Goal: Check status

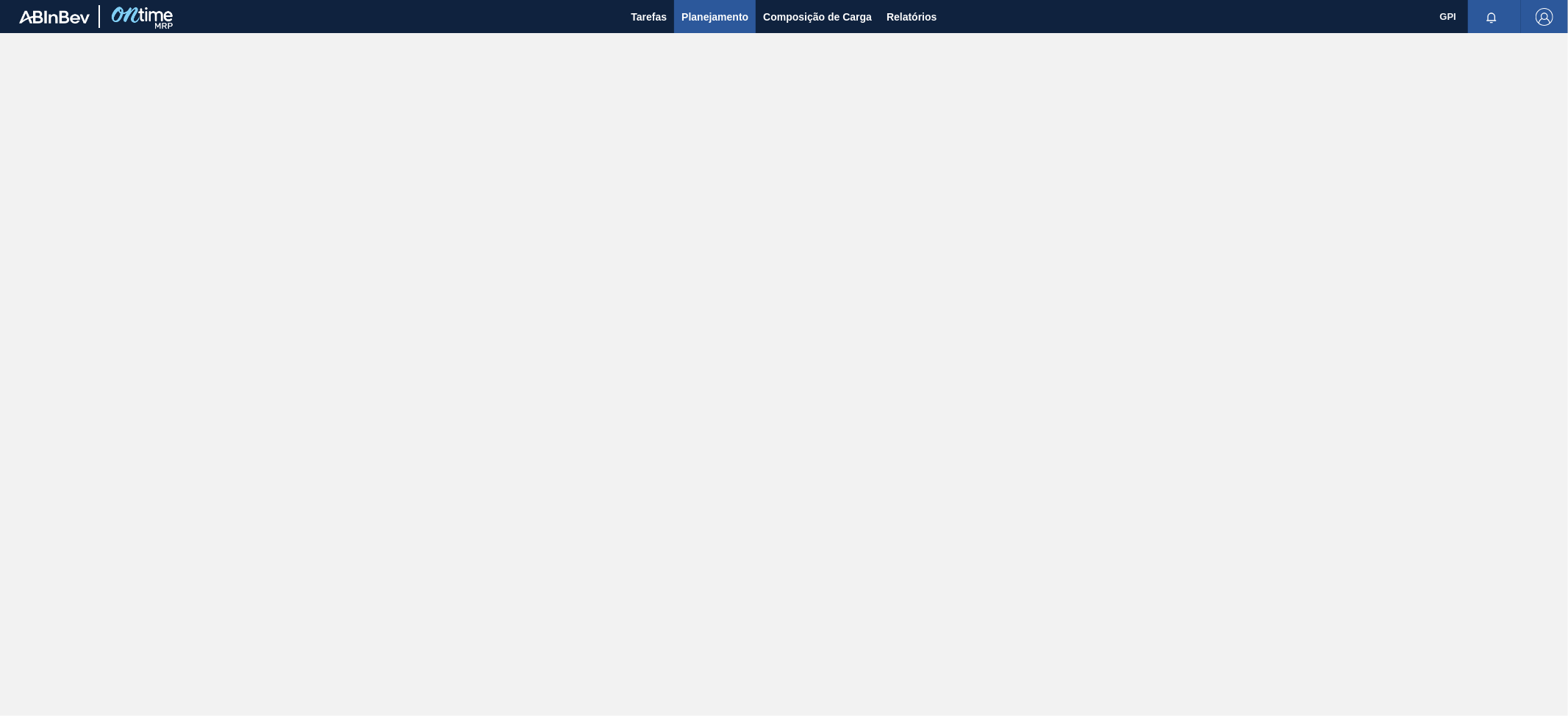
click at [727, 24] on span "Planejamento" at bounding box center [714, 17] width 67 height 18
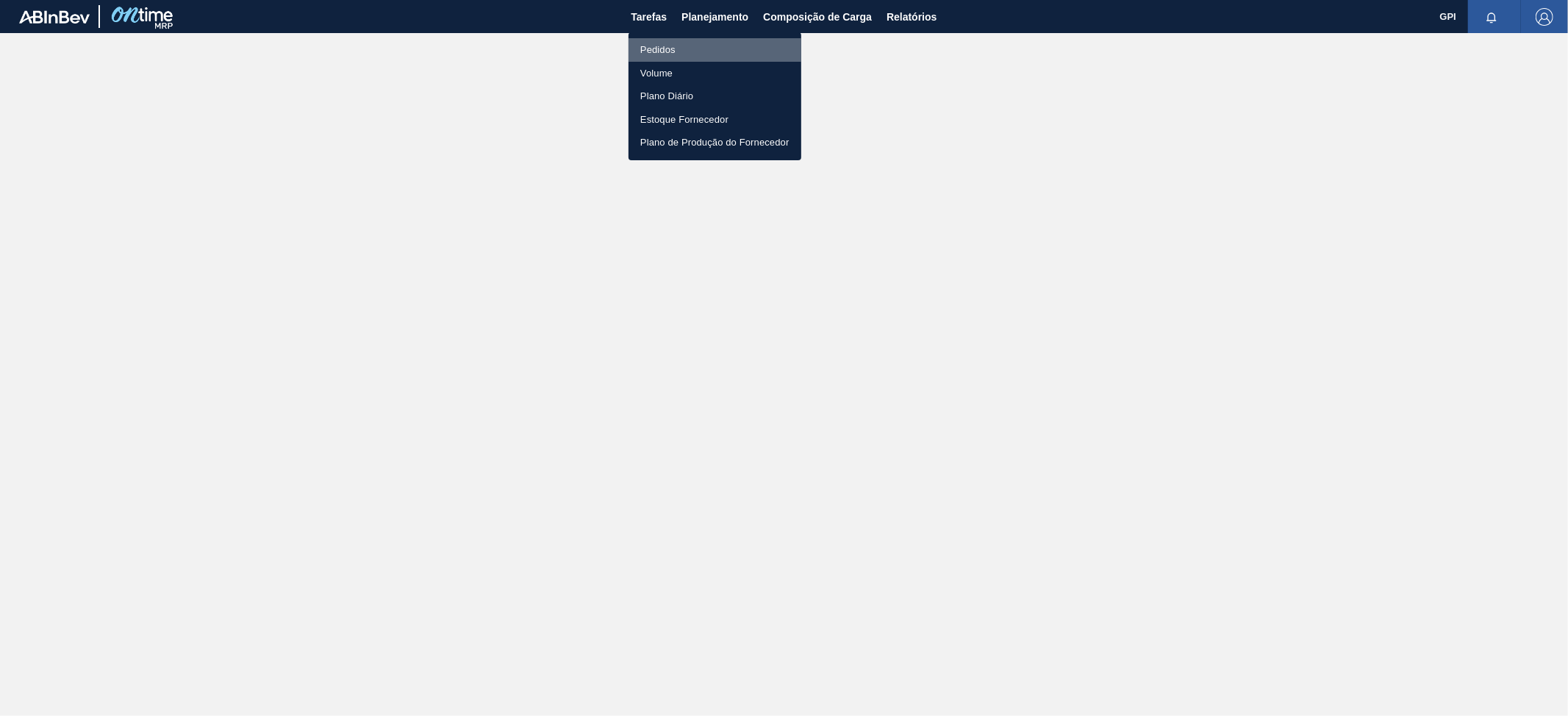
click at [672, 52] on li "Pedidos" at bounding box center [714, 50] width 172 height 24
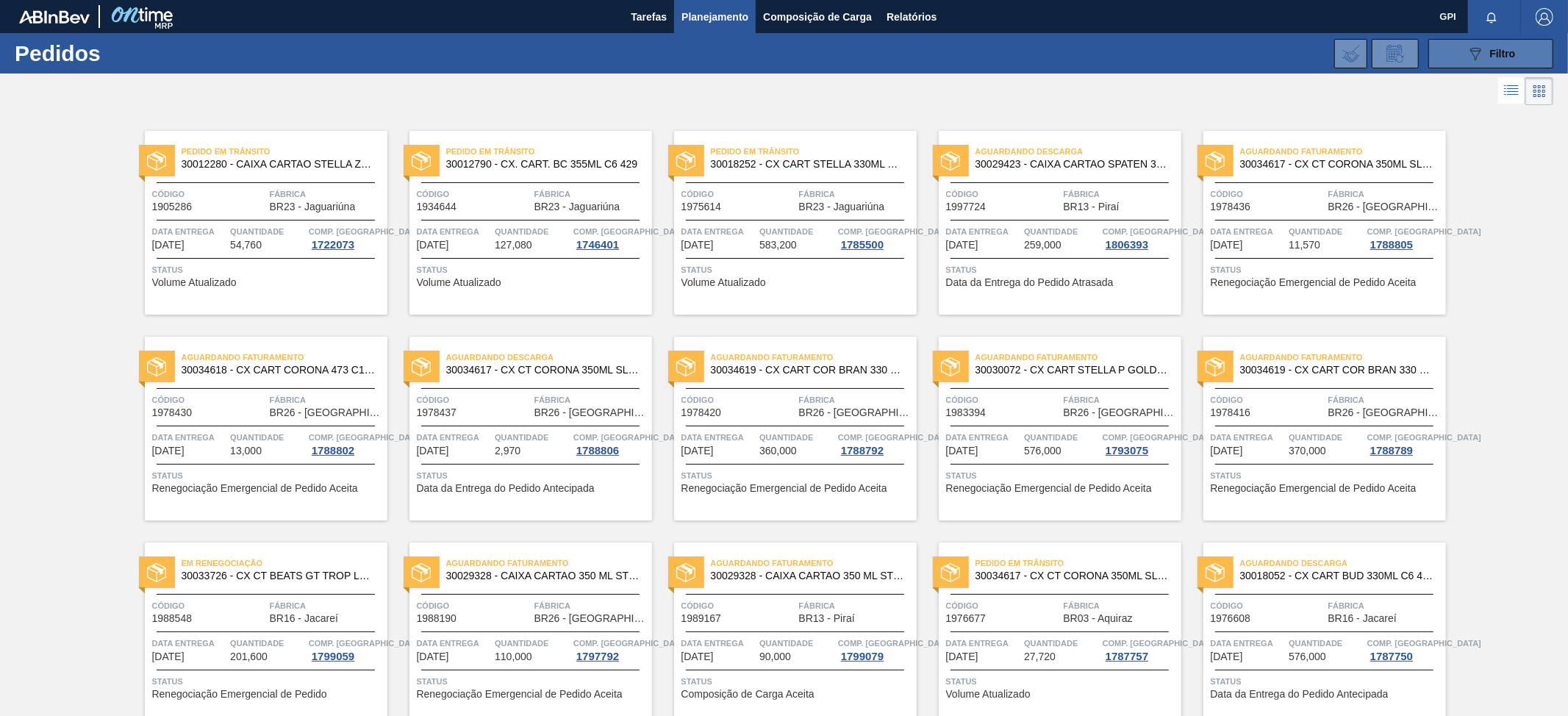
click at [1463, 45] on button "089F7B8B-B2A5-4AFE-B5C0-19BA573D28AC Filtro" at bounding box center [1491, 53] width 125 height 29
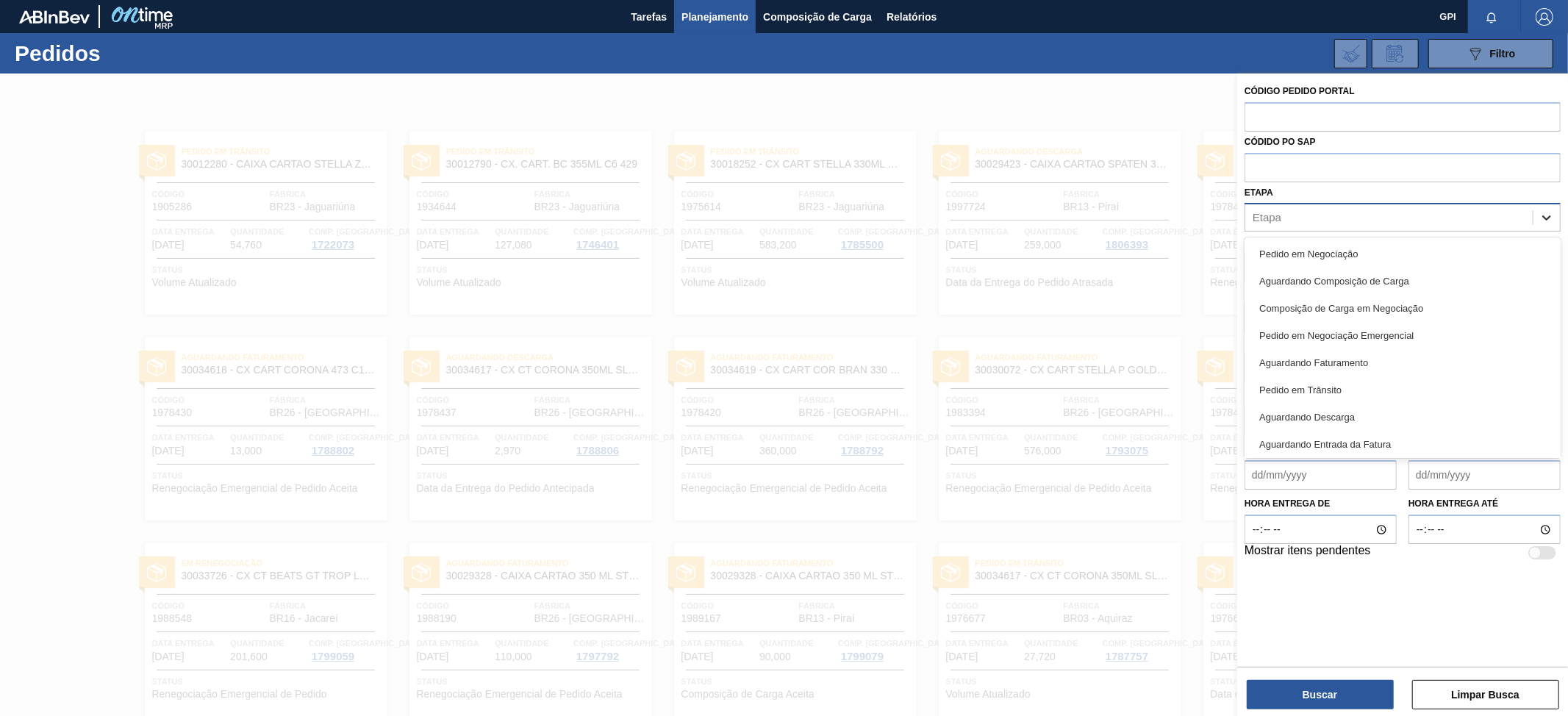
click at [1543, 219] on icon at bounding box center [1547, 218] width 15 height 15
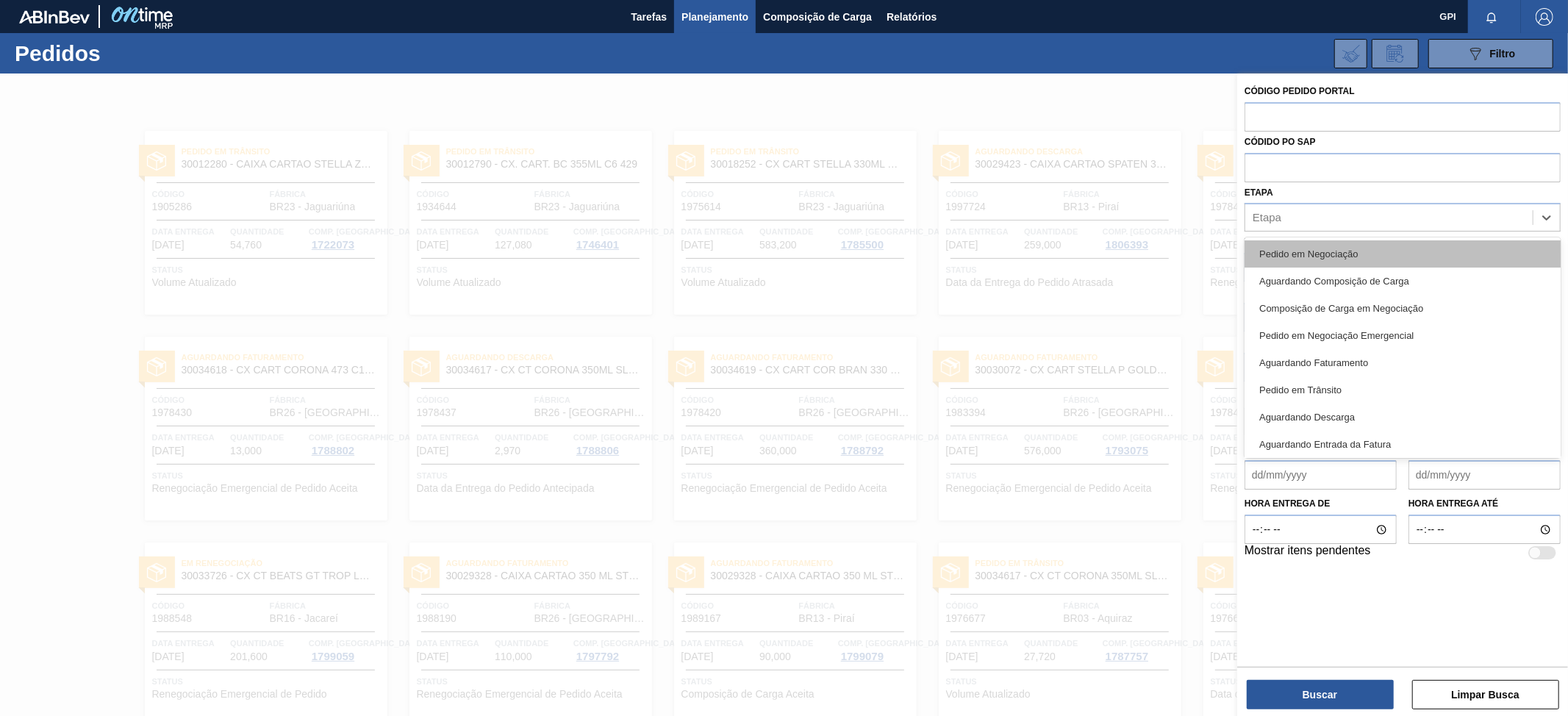
click at [1360, 251] on div "Pedido em Negociação" at bounding box center [1402, 253] width 316 height 27
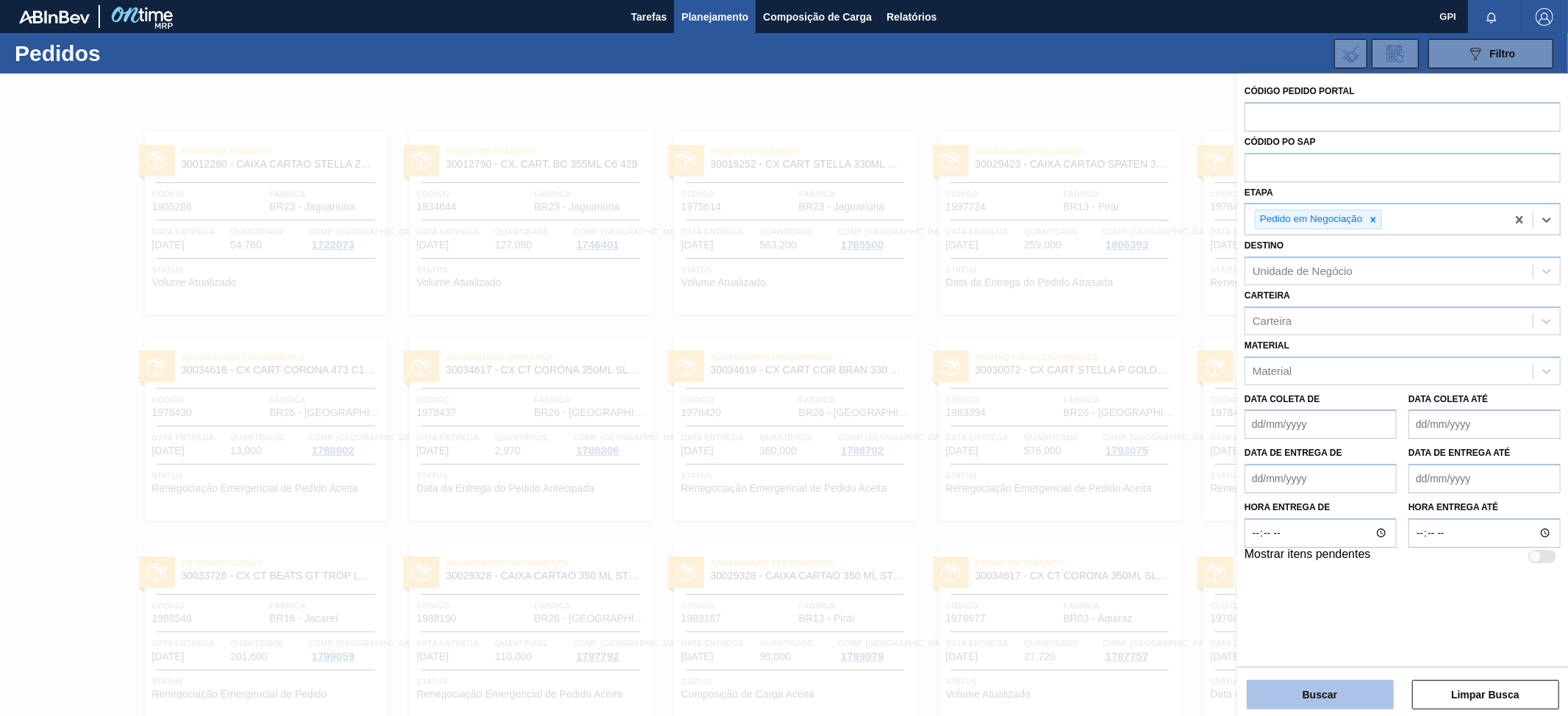
click at [1315, 692] on button "Buscar" at bounding box center [1320, 694] width 147 height 29
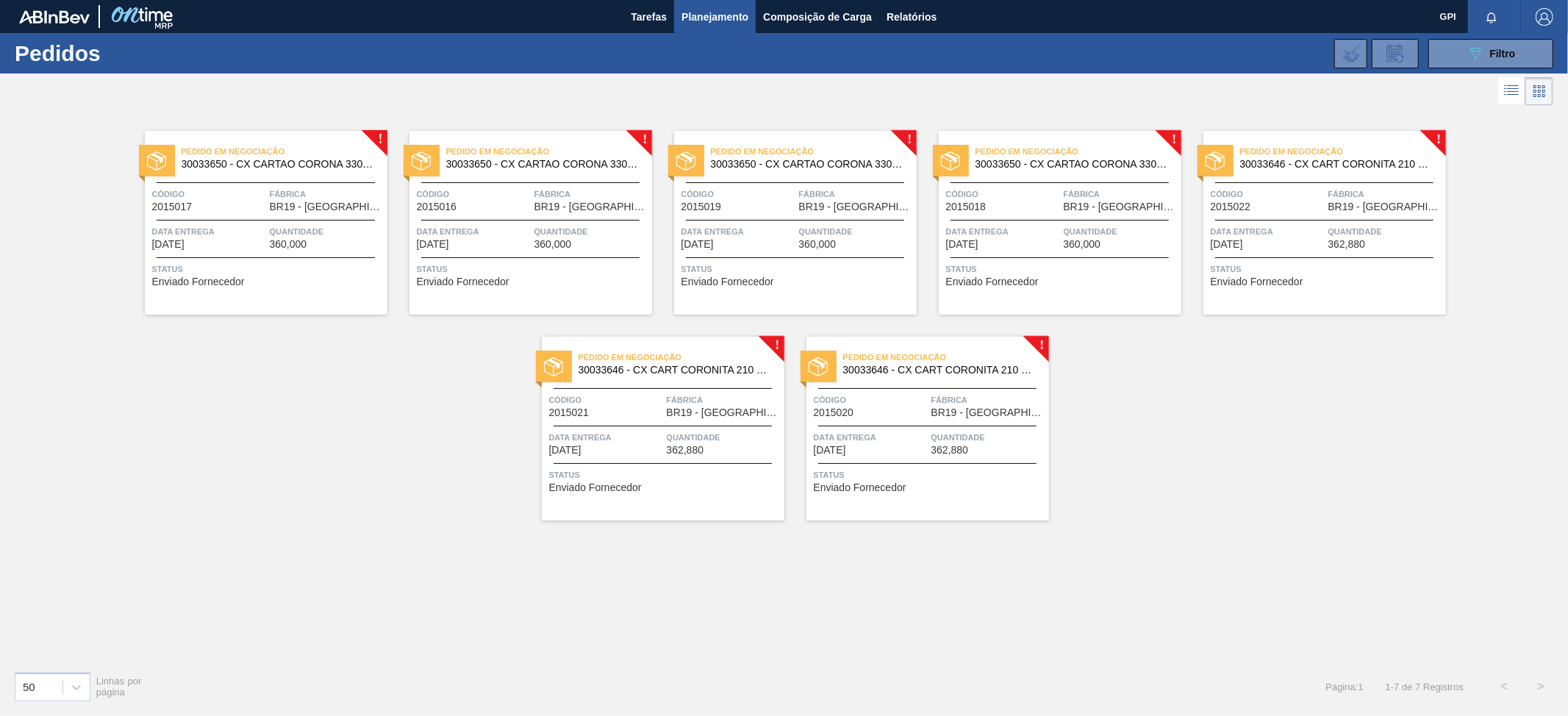
click at [427, 648] on div "! Pedido em Negociação 30033650 - CX CARTAO CORONA 330 C6 NIV24 Código 2015017 …" at bounding box center [784, 383] width 1568 height 550
click at [79, 688] on icon at bounding box center [76, 688] width 15 height 15
click at [63, 657] on div "100" at bounding box center [53, 650] width 75 height 27
click at [77, 689] on icon at bounding box center [75, 687] width 8 height 5
click at [52, 625] on div "50" at bounding box center [53, 623] width 75 height 27
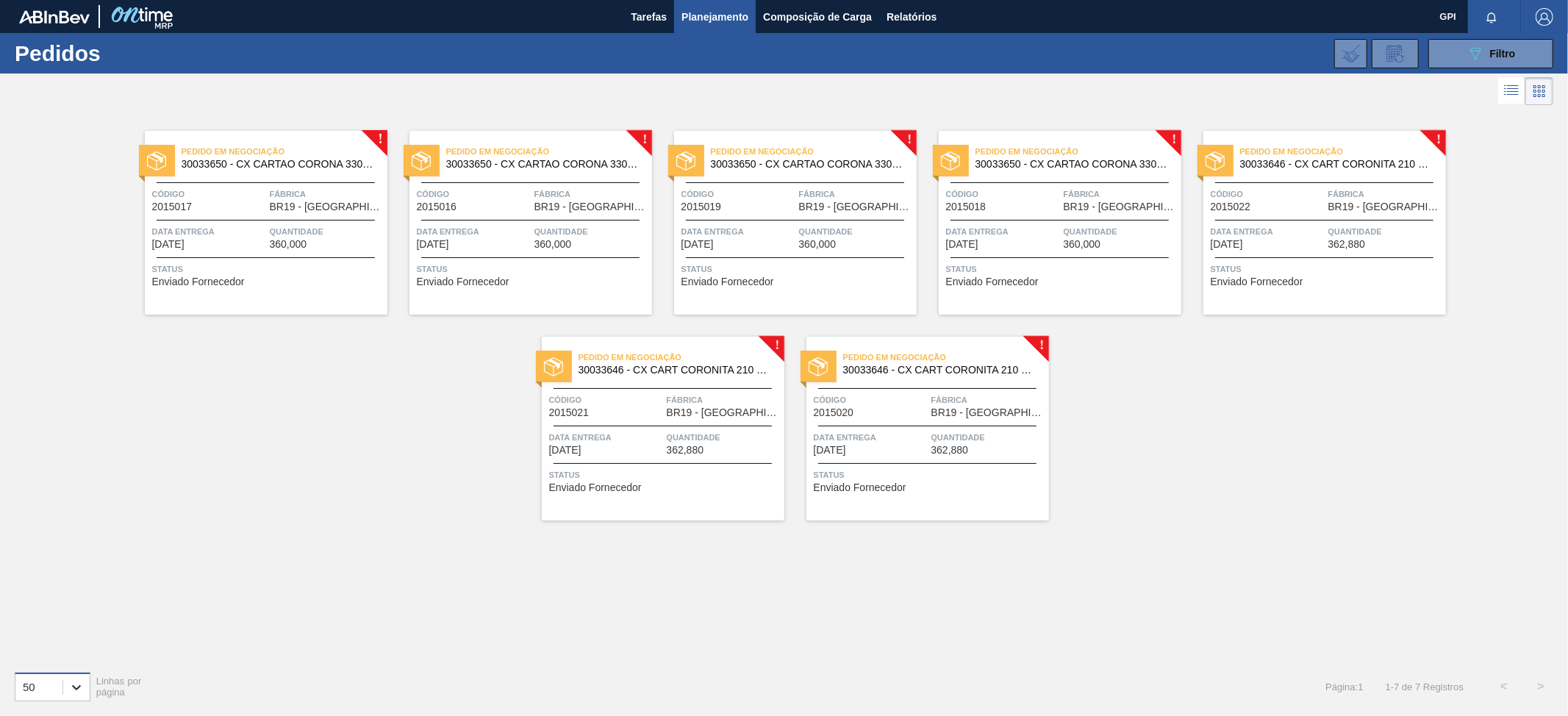
click at [75, 687] on icon at bounding box center [76, 688] width 15 height 15
click at [59, 598] on div "20" at bounding box center [53, 595] width 75 height 27
click at [79, 689] on icon at bounding box center [76, 688] width 15 height 15
click at [37, 624] on div "50" at bounding box center [53, 623] width 75 height 27
click at [322, 274] on span "Status" at bounding box center [268, 269] width 232 height 15
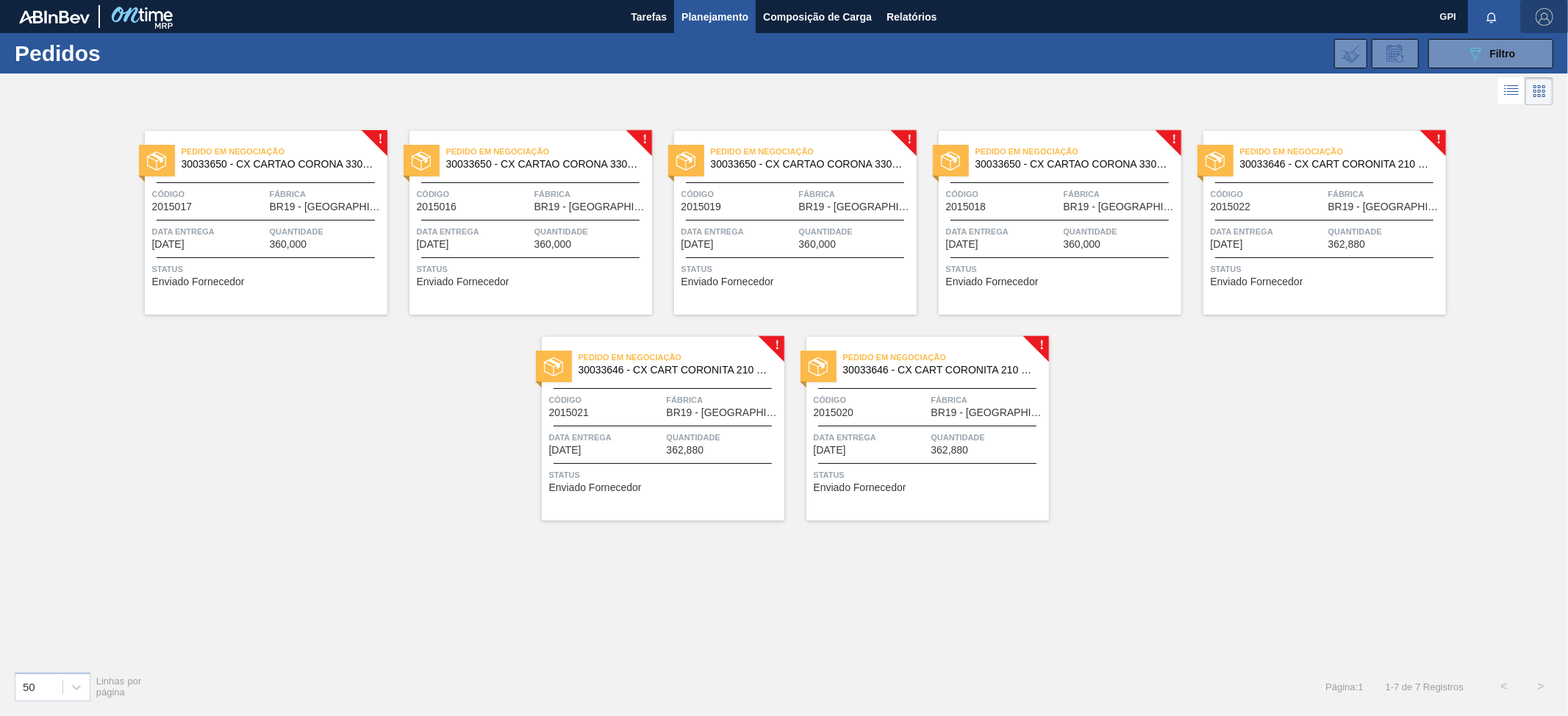
click at [1547, 16] on img "button" at bounding box center [1544, 17] width 18 height 18
click at [1511, 106] on div at bounding box center [1504, 106] width 28 height 13
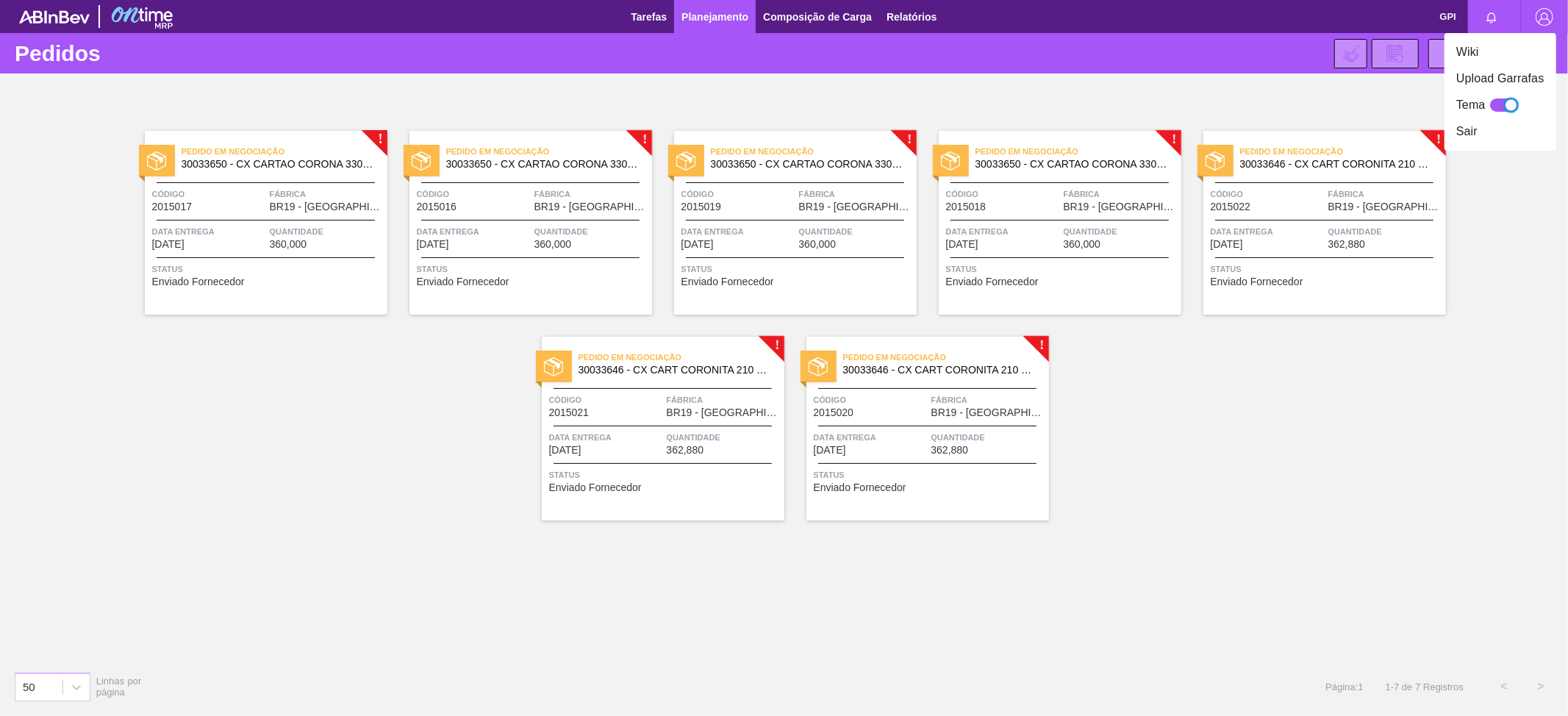
click at [1500, 105] on div at bounding box center [1504, 106] width 28 height 13
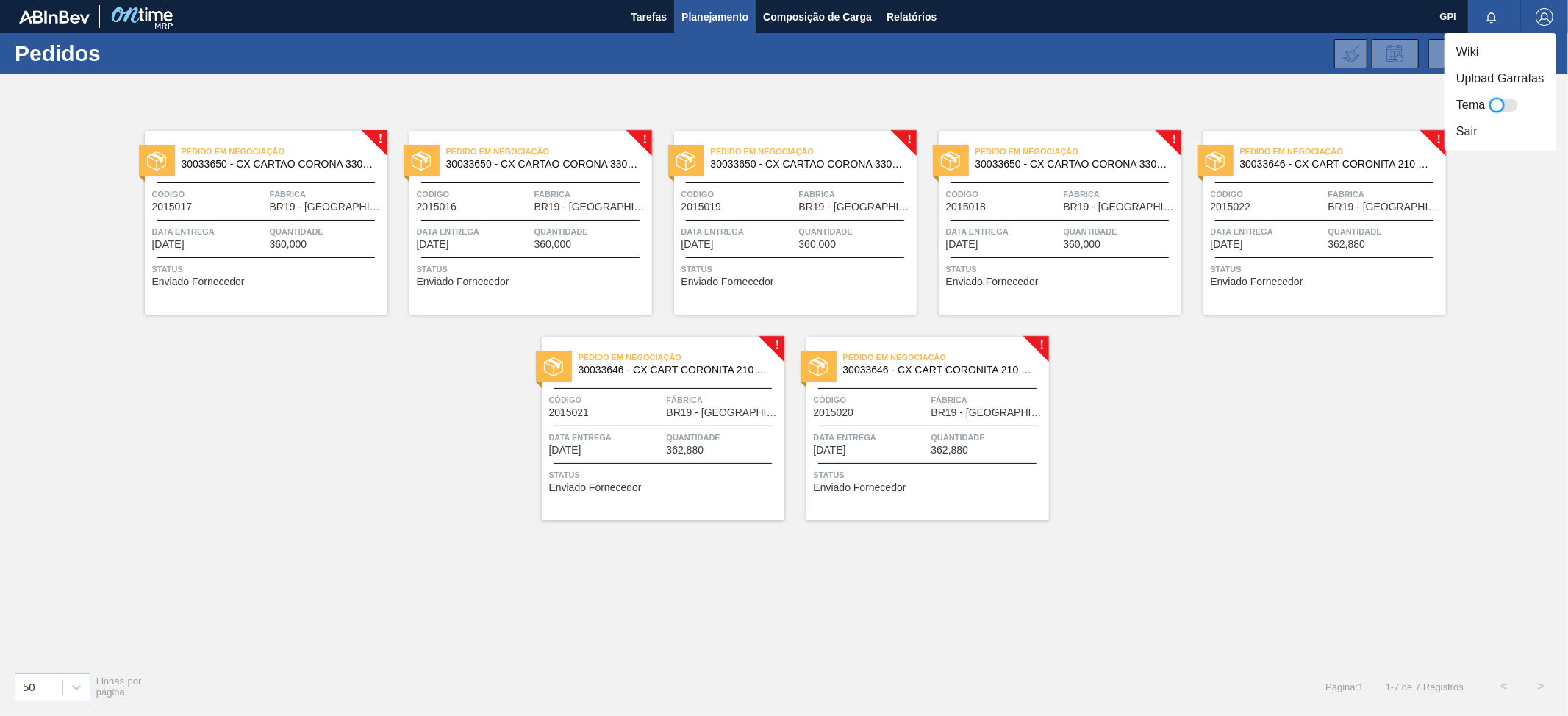
click at [1509, 105] on div at bounding box center [1504, 106] width 28 height 13
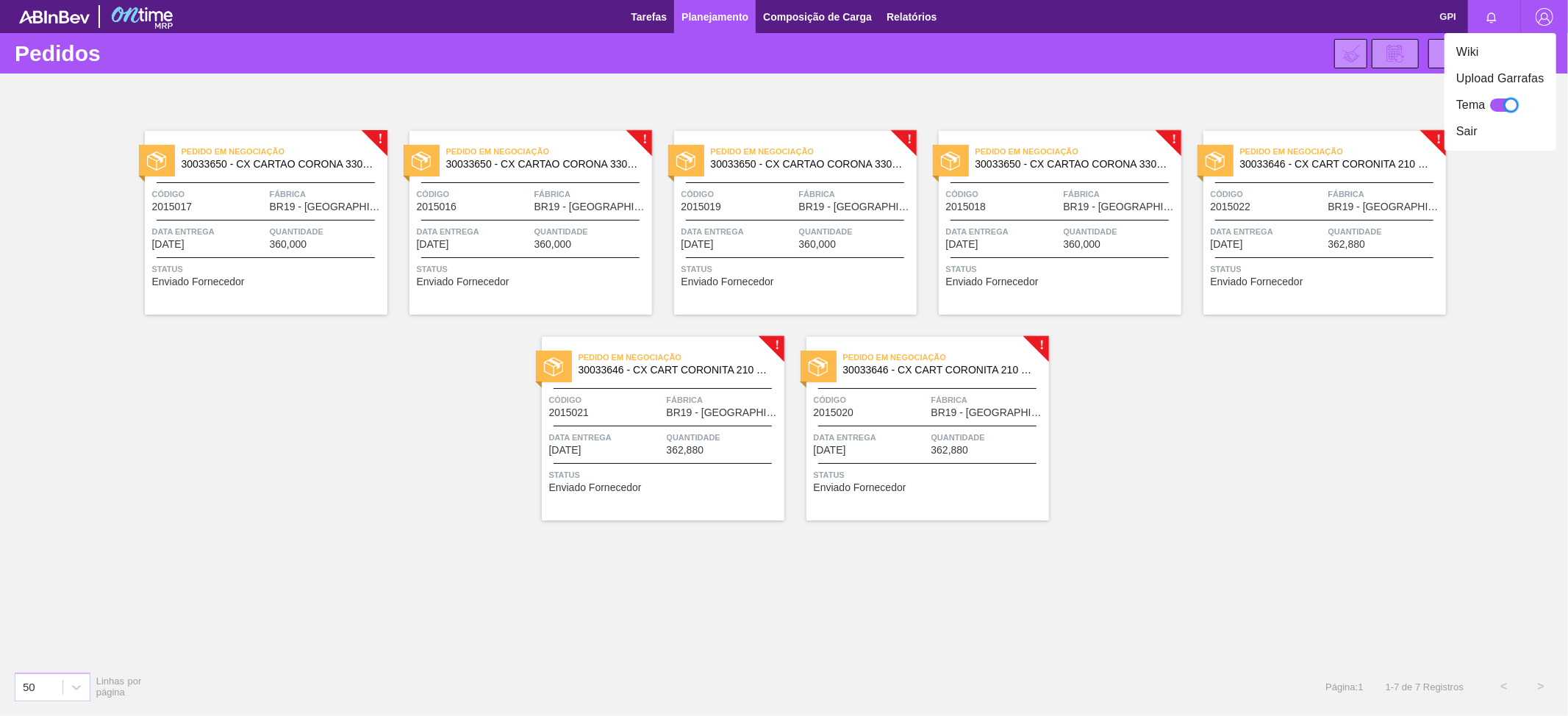
click at [1498, 105] on div at bounding box center [1504, 106] width 28 height 13
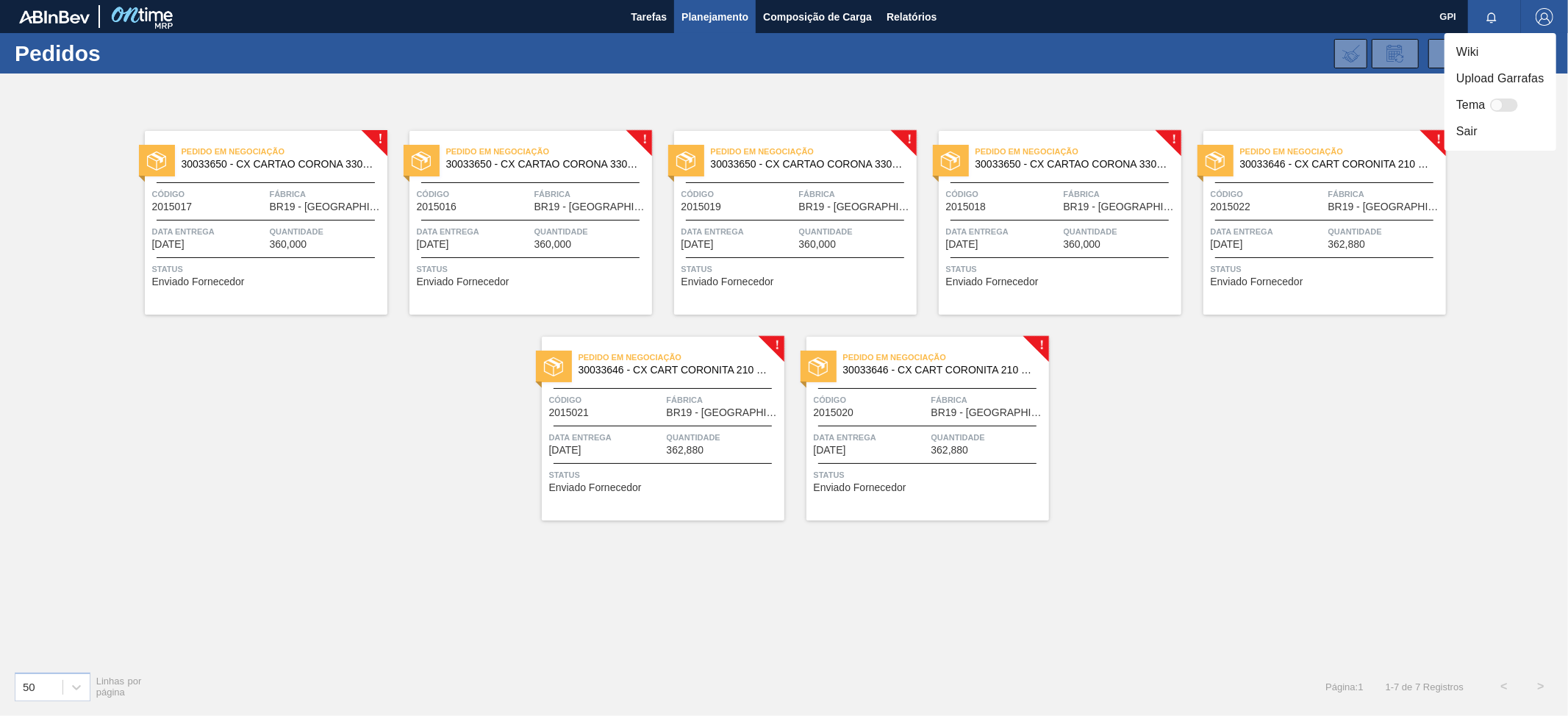
click at [1512, 103] on div at bounding box center [1504, 106] width 28 height 13
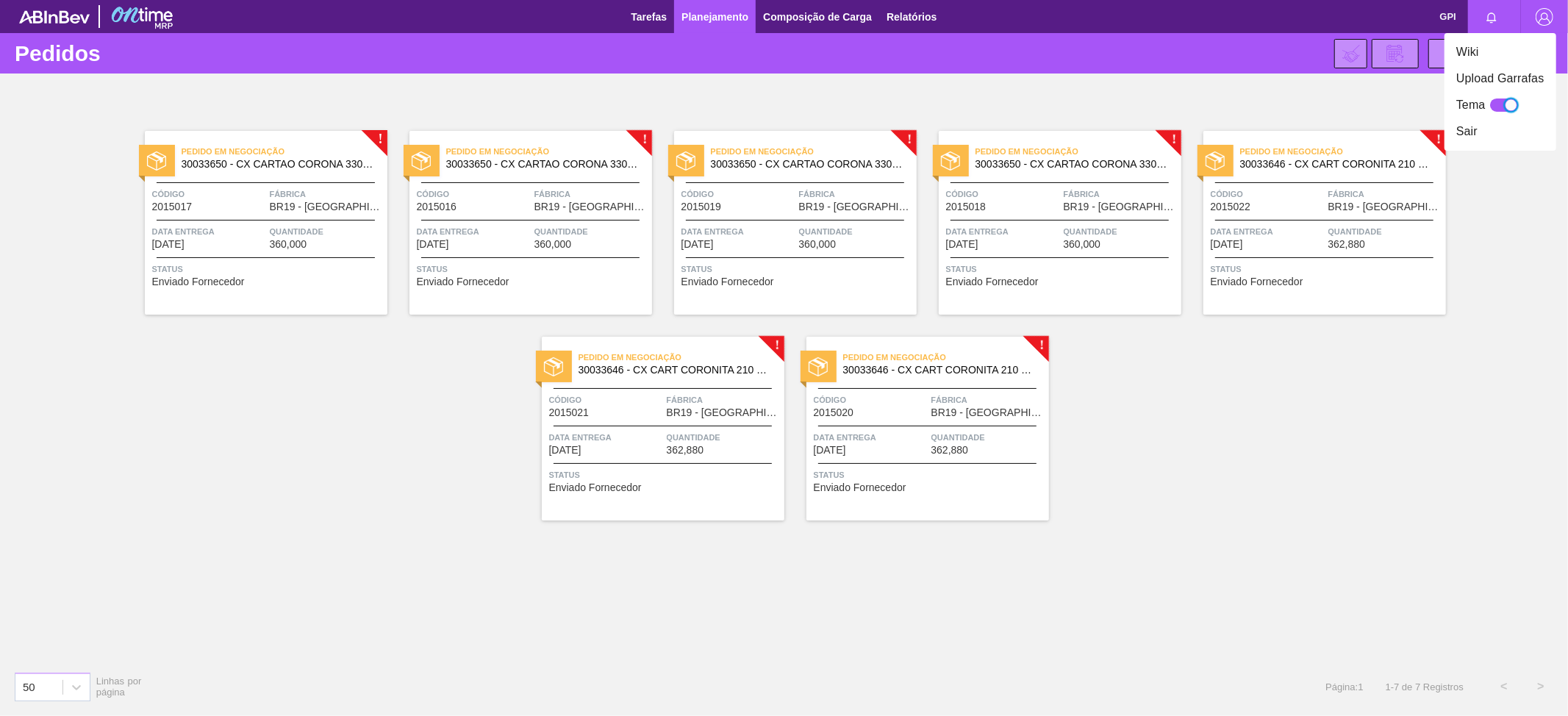
click at [1500, 103] on div at bounding box center [1504, 106] width 28 height 13
checkbox input "false"
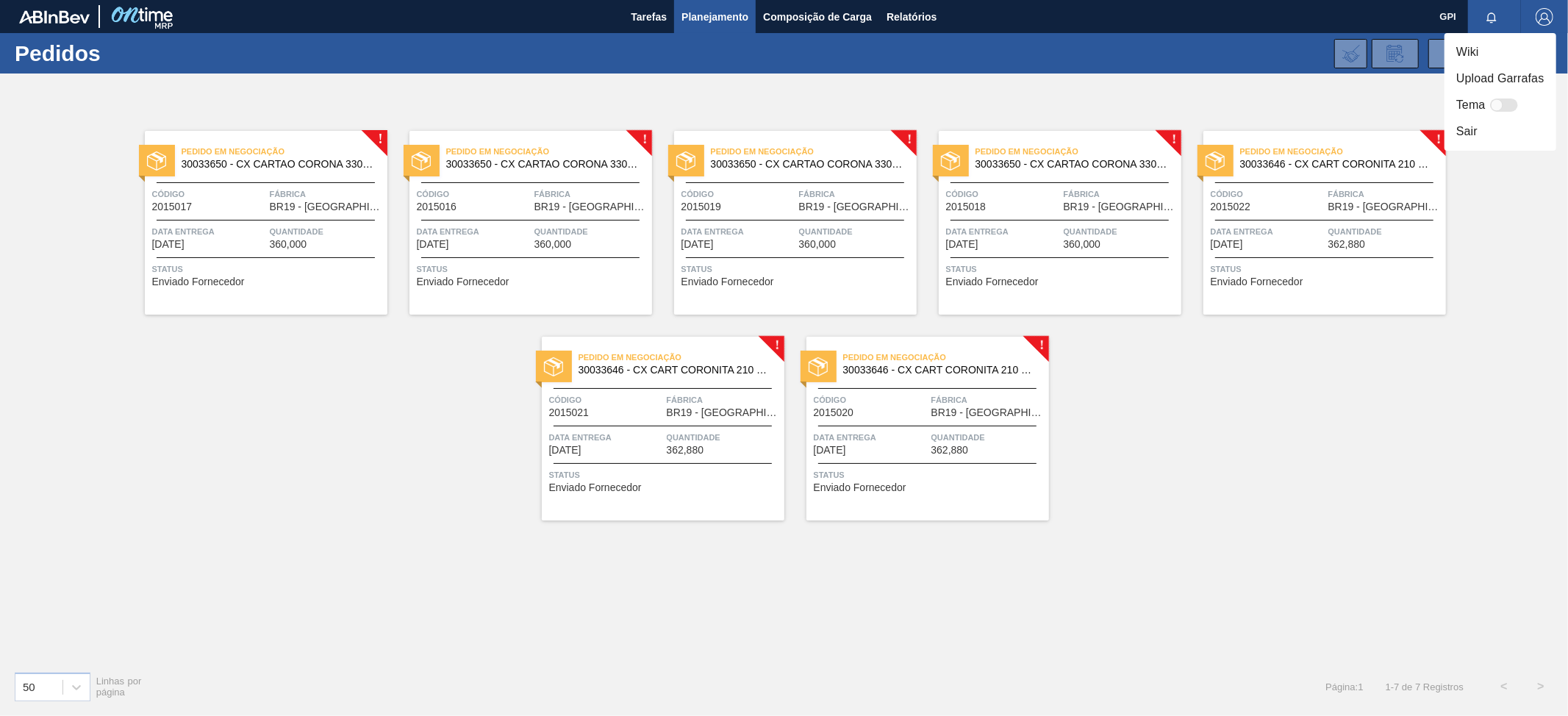
click at [1223, 52] on div at bounding box center [784, 358] width 1568 height 716
